Goal: Answer question/provide support

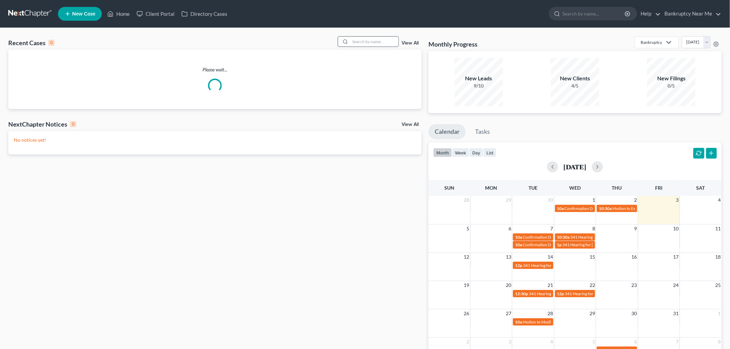
click at [372, 44] on input "search" at bounding box center [374, 42] width 48 height 10
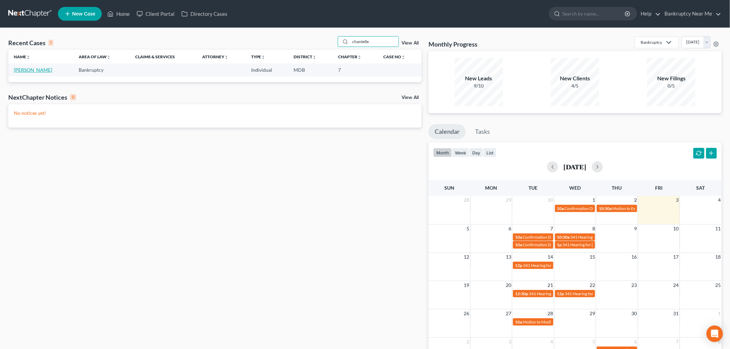
type input "chantelle"
click at [30, 70] on link "Narh, Chantelle" at bounding box center [33, 70] width 38 height 6
select select "6"
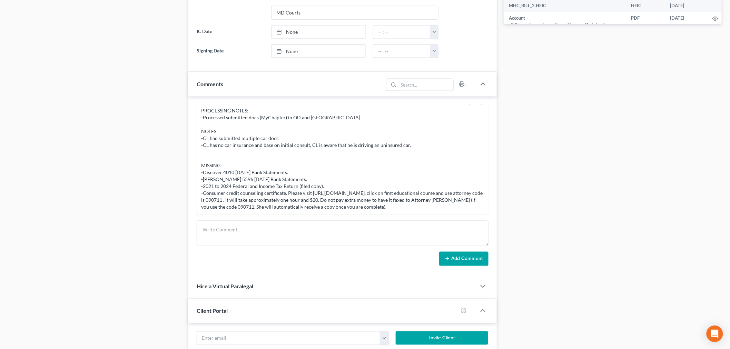
scroll to position [383, 0]
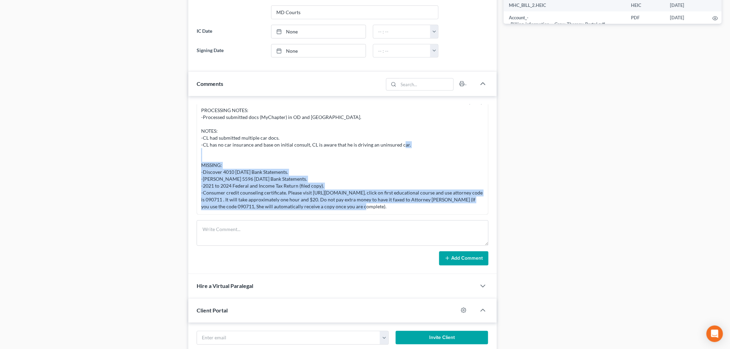
drag, startPoint x: 363, startPoint y: 206, endPoint x: 201, endPoint y: 174, distance: 165.7
click at [201, 174] on div "PROCESSING NOTES: -Processed submitted docs (MyChapter) in OD and NC. NOTES: -C…" at bounding box center [343, 159] width 286 height 106
copy div "-Discover 4010 September 2025 Bank Statements. -Sutton 5596 September 2025 Bank…"
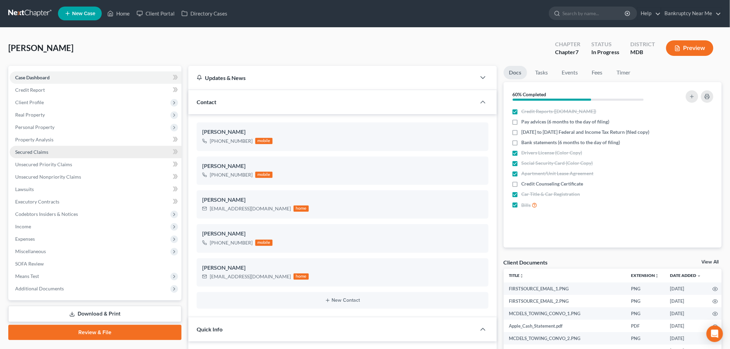
scroll to position [0, 0]
click at [604, 75] on link "Fees" at bounding box center [598, 72] width 22 height 13
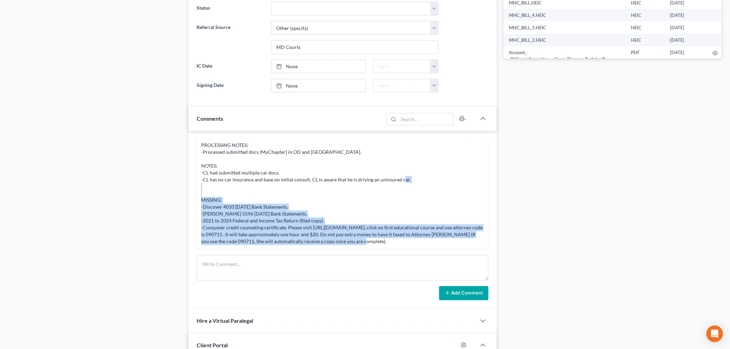
scroll to position [422, 0]
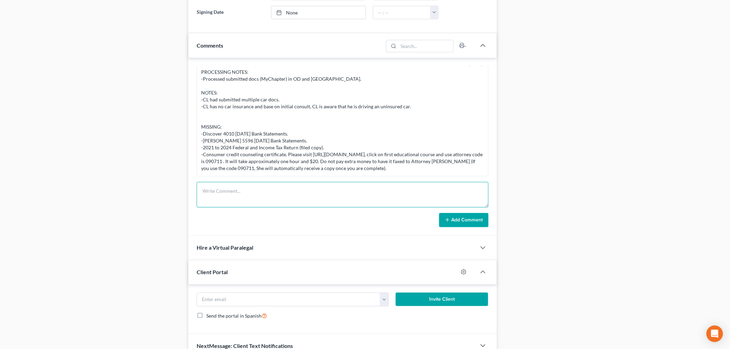
click at [265, 203] on textarea at bounding box center [343, 195] width 292 height 26
paste textarea "Hi Chantelle, Thank you for submitting documentation. They have been processed.…"
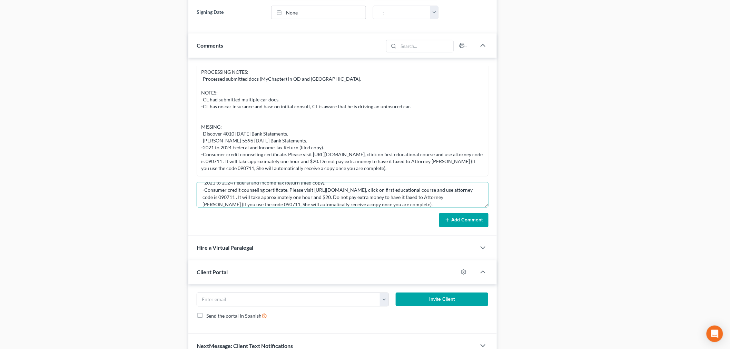
type textarea "Portal sent to CL Hi Chantelle, Thank you for submitting documentation. They ha…"
click at [480, 226] on button "Add Comment" at bounding box center [463, 220] width 49 height 14
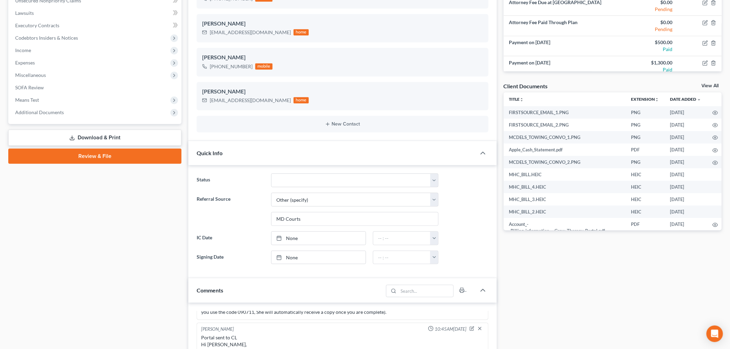
scroll to position [0, 0]
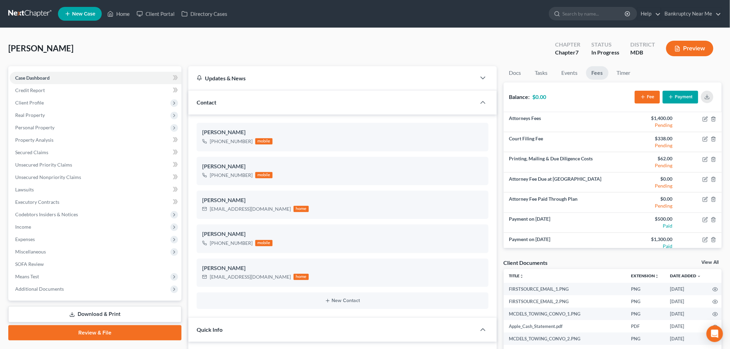
click at [50, 11] on link at bounding box center [30, 14] width 44 height 12
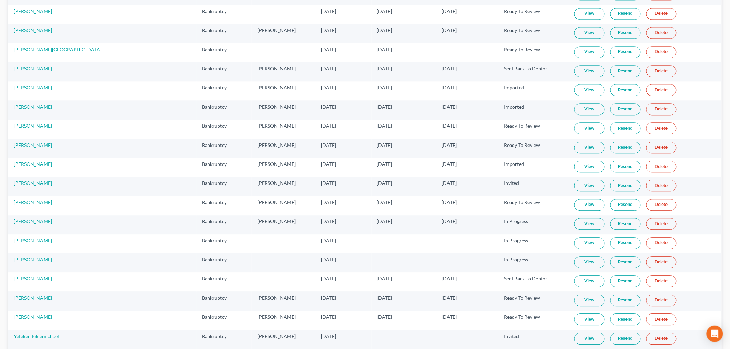
scroll to position [5108, 0]
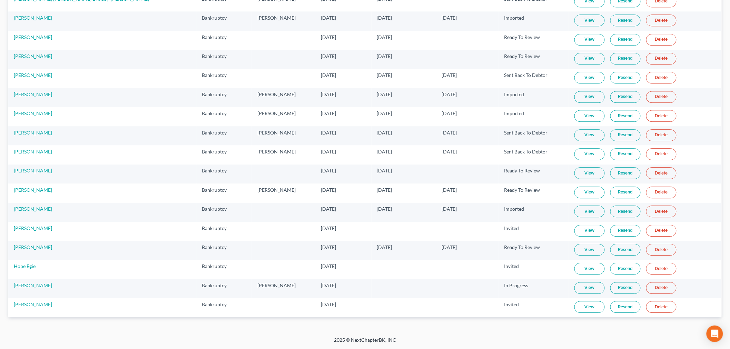
click at [575, 210] on link "View" at bounding box center [590, 212] width 30 height 12
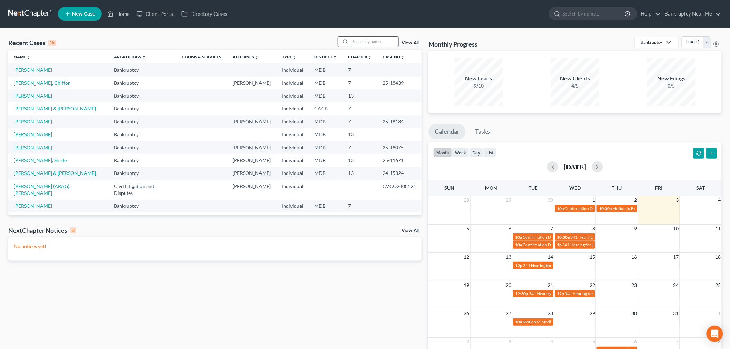
click at [372, 45] on input "search" at bounding box center [374, 42] width 48 height 10
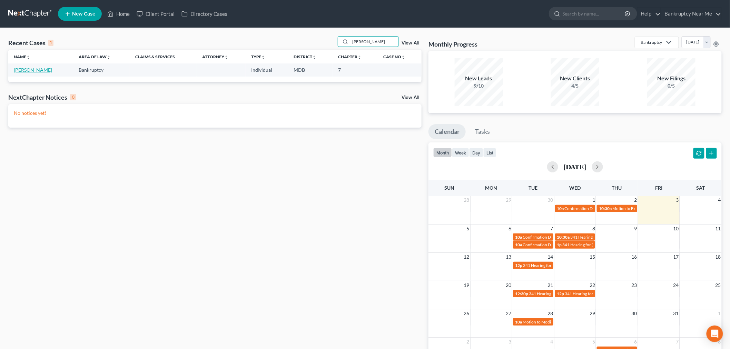
type input "[PERSON_NAME]"
click at [31, 69] on link "[PERSON_NAME]" at bounding box center [33, 70] width 38 height 6
select select "6"
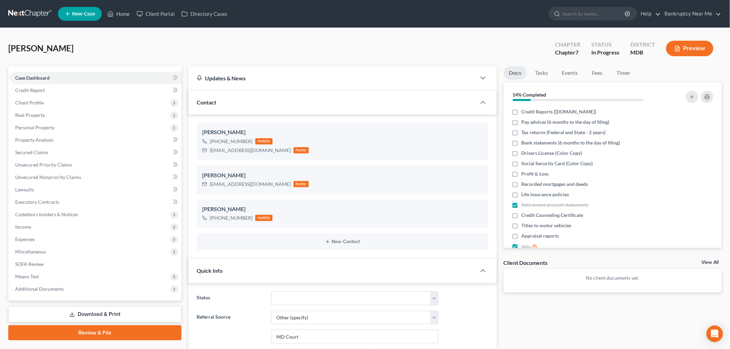
scroll to position [1877, 0]
click at [596, 70] on link "Fees" at bounding box center [598, 72] width 22 height 13
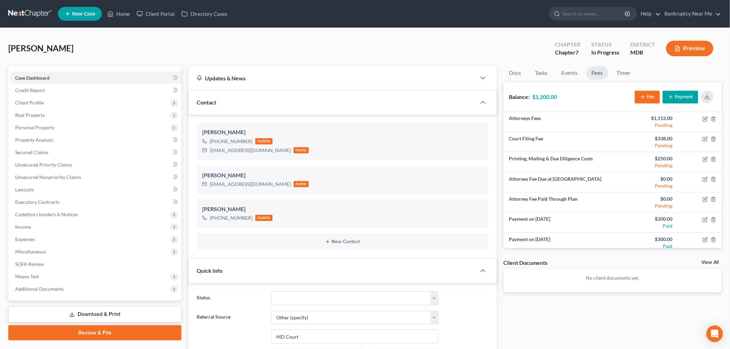
click at [681, 91] on button "Payment" at bounding box center [681, 97] width 36 height 13
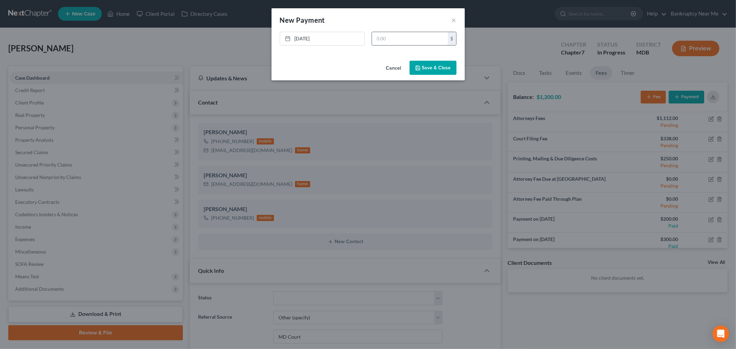
click at [412, 38] on input "text" at bounding box center [410, 38] width 76 height 13
type input "500"
click at [427, 56] on div "[DATE] close Date [DATE] Time 10:45 AM chevron_left [DATE] chevron_right Su M T…" at bounding box center [368, 45] width 193 height 26
click at [428, 73] on button "Save & Close" at bounding box center [433, 68] width 47 height 14
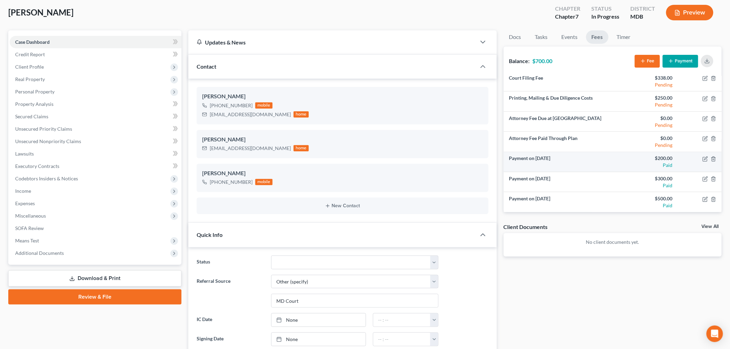
scroll to position [0, 0]
